Goal: Download file/media

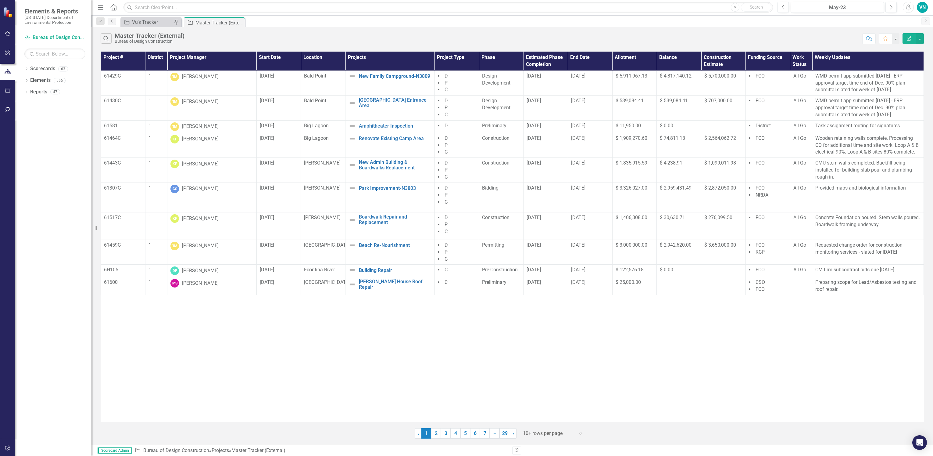
click at [562, 437] on div at bounding box center [549, 433] width 52 height 8
click at [561, 423] on div "Display All Rows" at bounding box center [554, 422] width 57 height 7
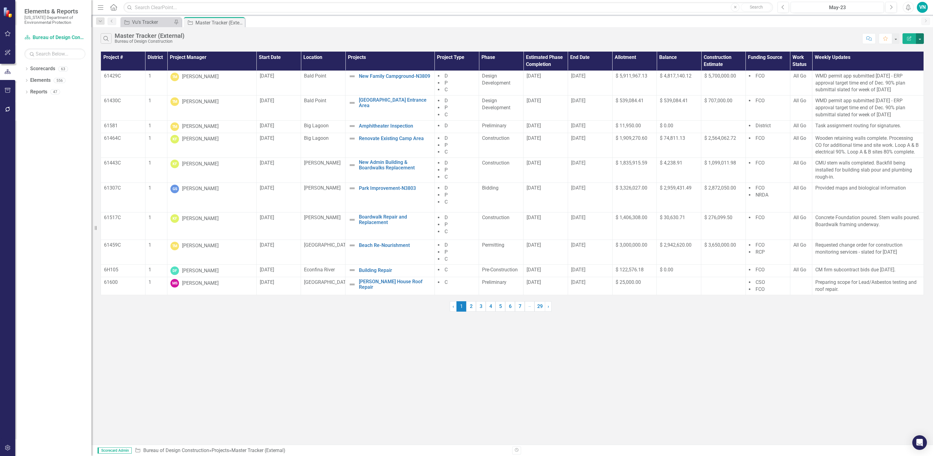
click at [918, 39] on button "button" at bounding box center [920, 38] width 8 height 11
click at [915, 59] on link "PDF Export to PDF" at bounding box center [900, 61] width 48 height 11
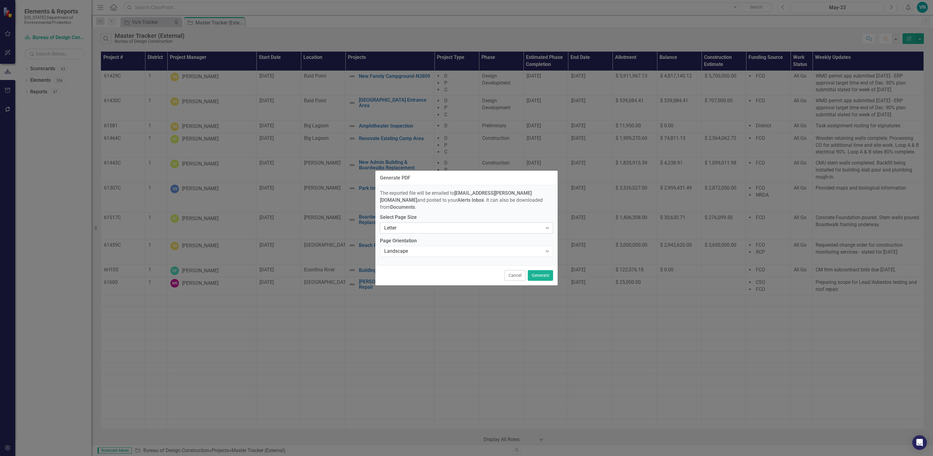
click at [434, 229] on div "Letter Expand" at bounding box center [466, 227] width 173 height 11
click at [424, 263] on div "Tabloid" at bounding box center [467, 264] width 163 height 7
click at [546, 270] on button "Generate" at bounding box center [540, 275] width 25 height 11
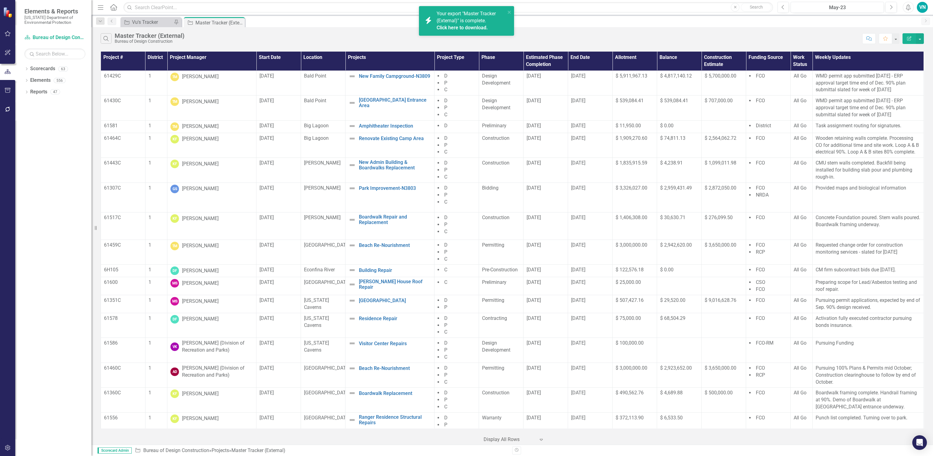
drag, startPoint x: 621, startPoint y: 35, endPoint x: 576, endPoint y: 37, distance: 44.9
click at [620, 35] on div "Search Master Tracker (External) Bureau of Design Construction" at bounding box center [480, 38] width 759 height 10
click at [467, 23] on span "Your export "Master Tracker (External)" is complete. Click here to download." at bounding box center [470, 21] width 67 height 21
click at [630, 38] on div "Search Master Tracker (External) Bureau of Design Construction" at bounding box center [480, 38] width 759 height 10
